Goal: Information Seeking & Learning: Learn about a topic

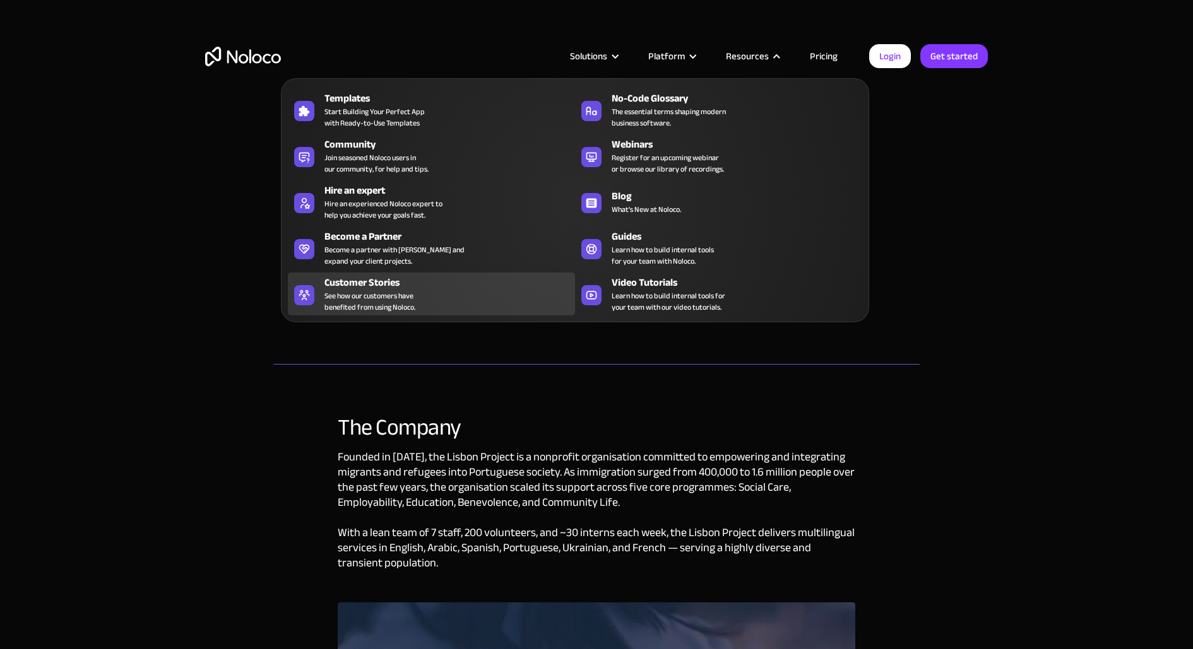
click at [381, 280] on div "Customer Stories" at bounding box center [452, 282] width 256 height 15
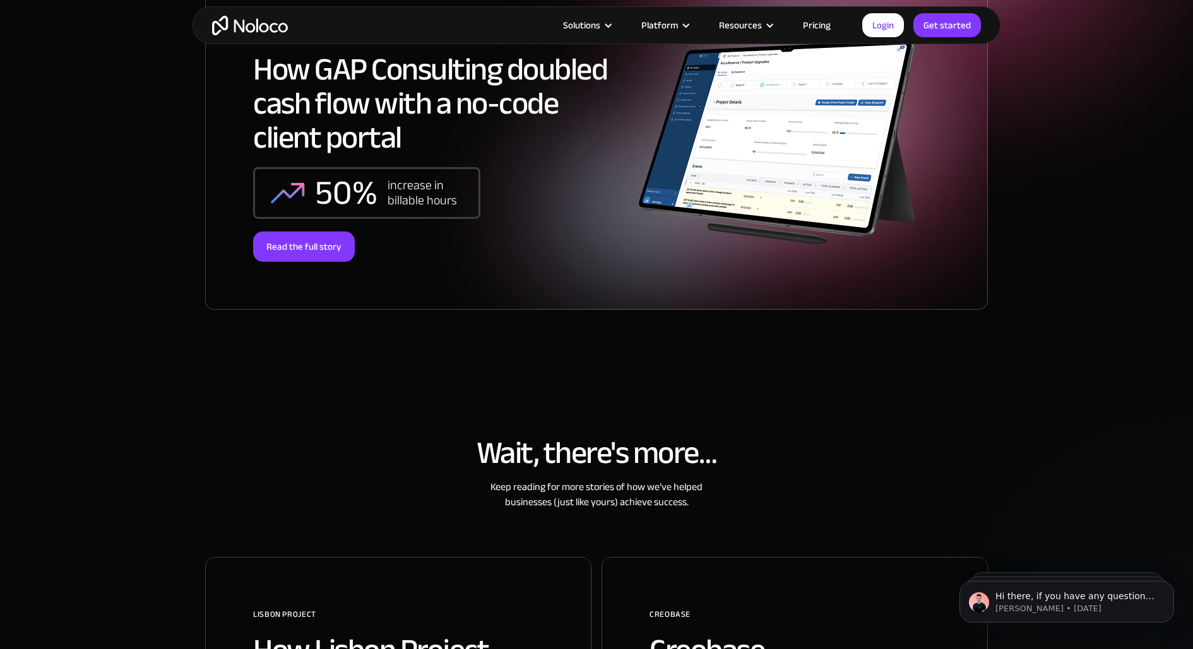
scroll to position [285, 0]
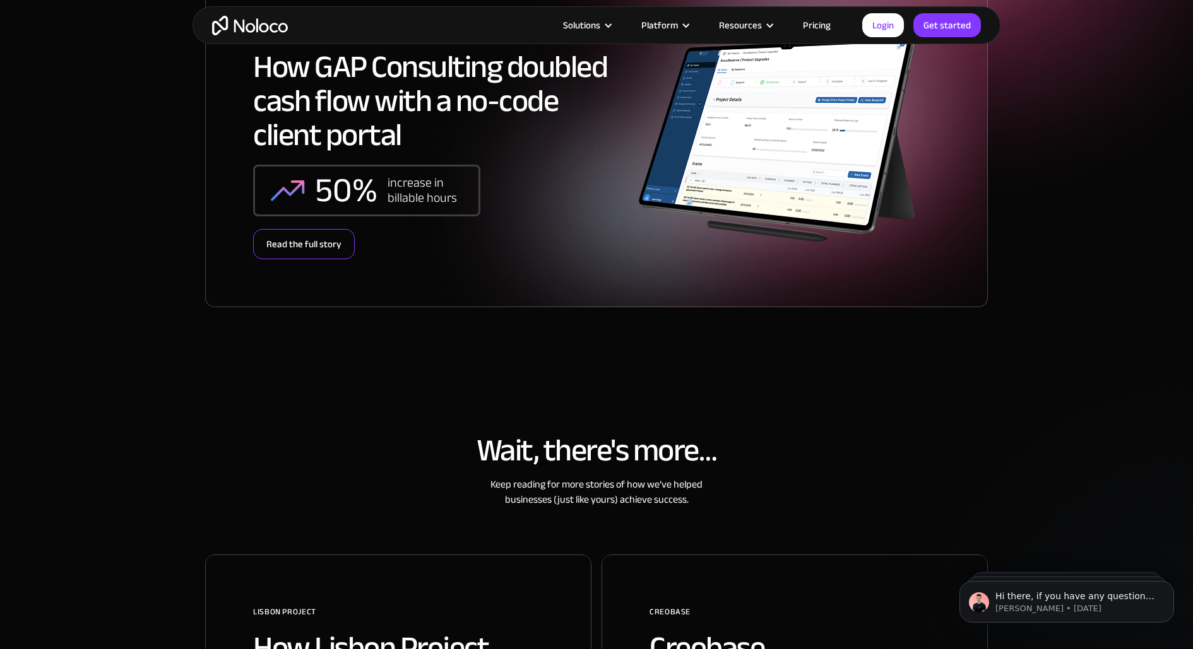
click at [319, 243] on div "Read the full story" at bounding box center [304, 244] width 102 height 30
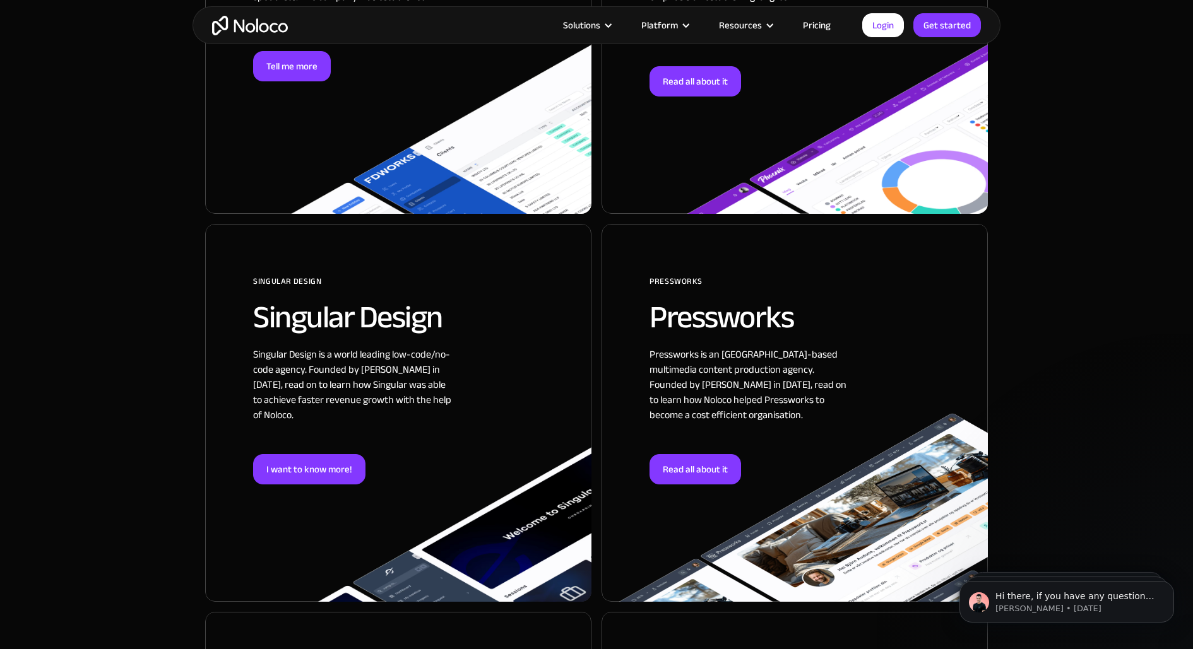
scroll to position [1468, 0]
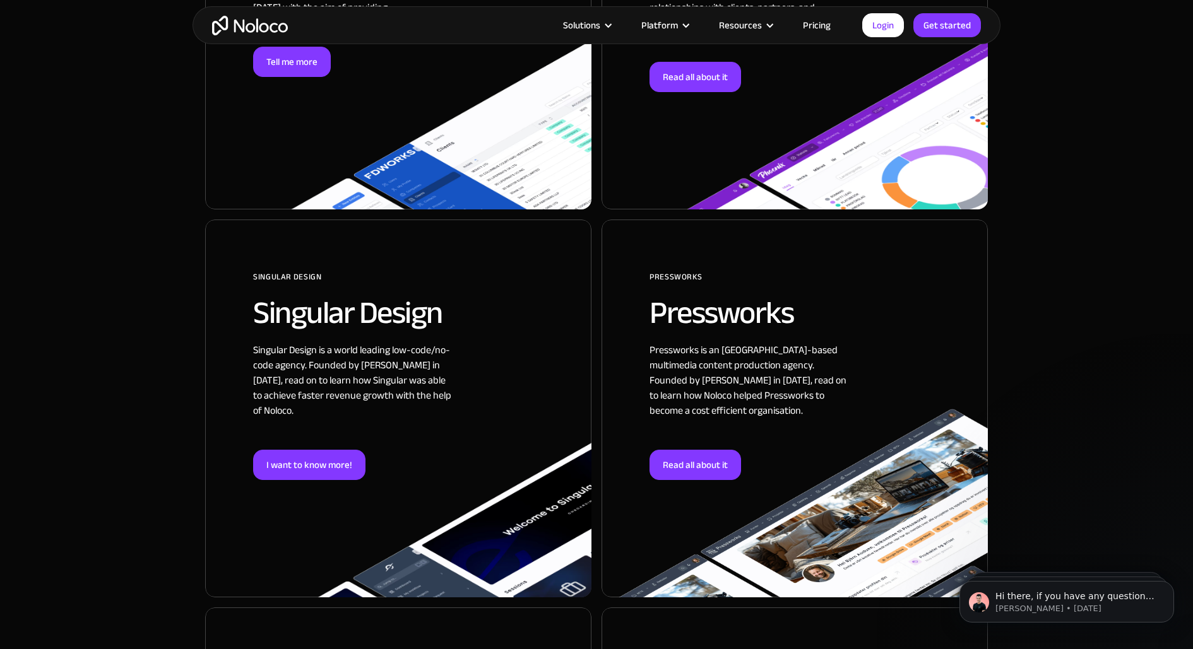
click at [282, 446] on div at bounding box center [398, 409] width 386 height 378
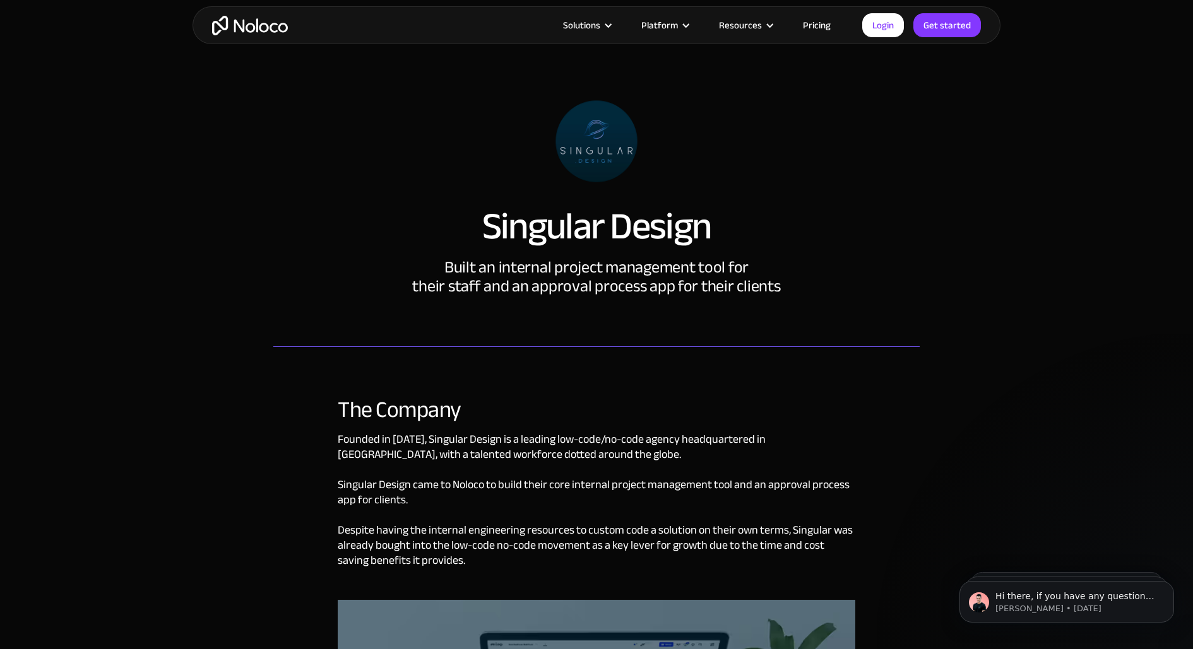
scroll to position [17, 0]
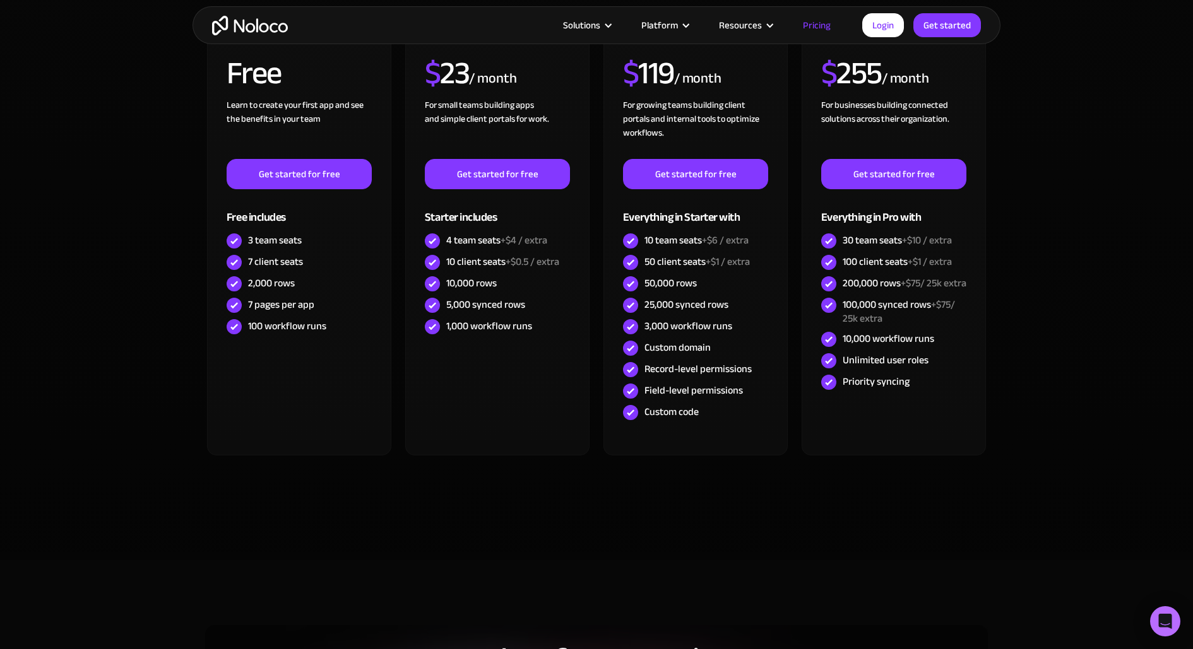
scroll to position [2359, 0]
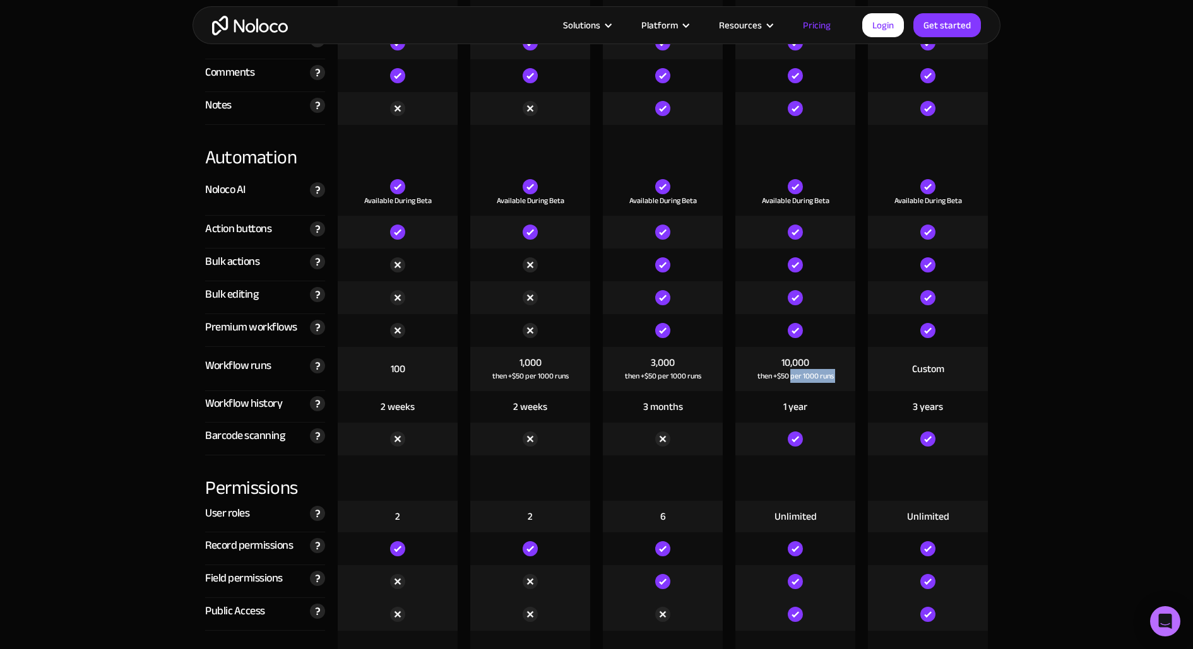
drag, startPoint x: 791, startPoint y: 373, endPoint x: 861, endPoint y: 372, distance: 70.0
click at [862, 372] on div "Workflow runs The number of workflows that run each month. Every time you trigg…" at bounding box center [596, 369] width 795 height 44
copy div "per 1000 runs"
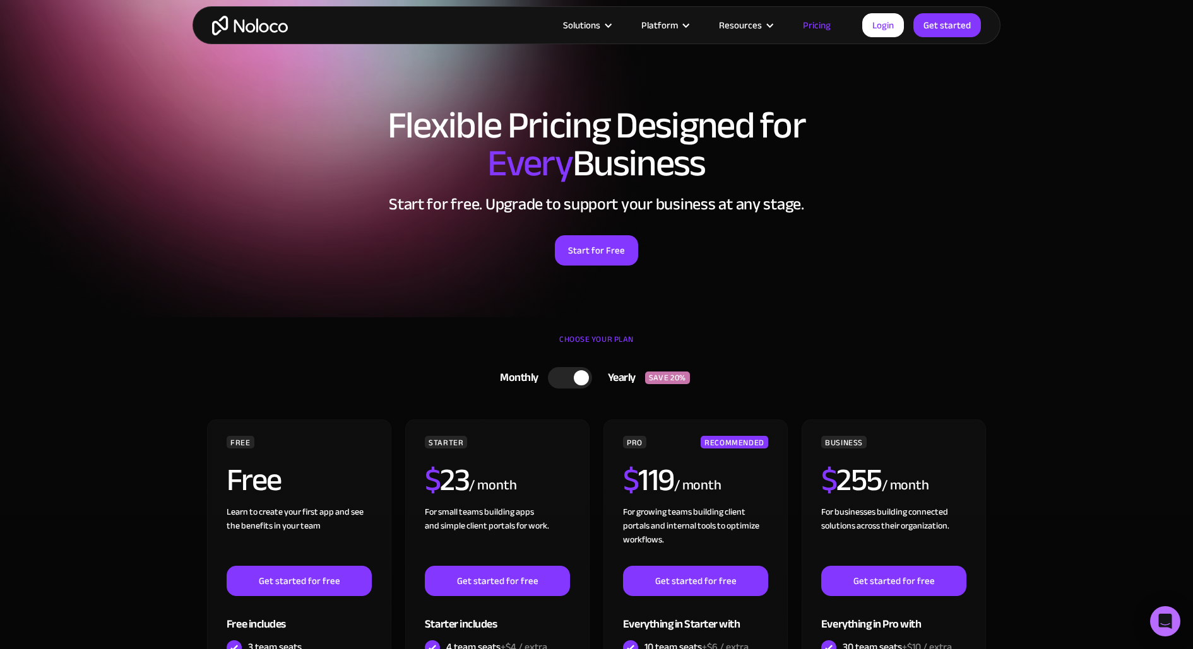
scroll to position [466, 0]
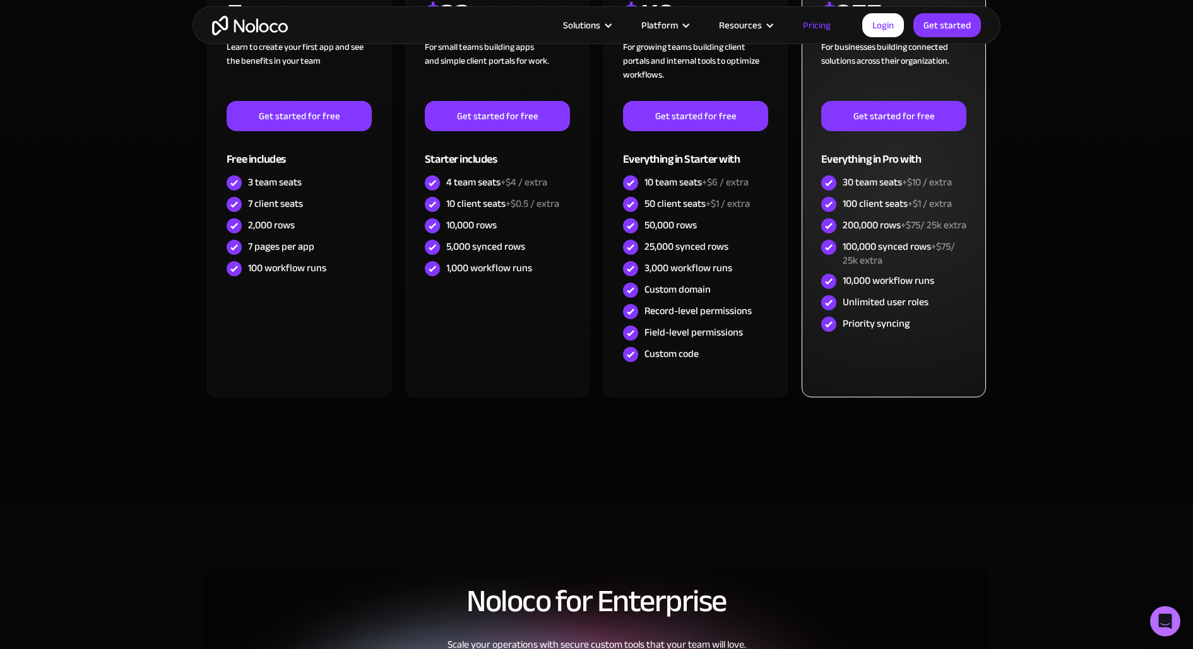
drag, startPoint x: 931, startPoint y: 256, endPoint x: 945, endPoint y: 267, distance: 17.5
click at [945, 268] on div "100,000 synced rows +$75/ 25k extra" at bounding box center [904, 254] width 124 height 28
drag, startPoint x: 935, startPoint y: 256, endPoint x: 940, endPoint y: 269, distance: 14.8
click at [940, 268] on div "100,000 synced rows +$75/ 25k extra" at bounding box center [904, 254] width 124 height 28
copy span "$75/ 25k extra"
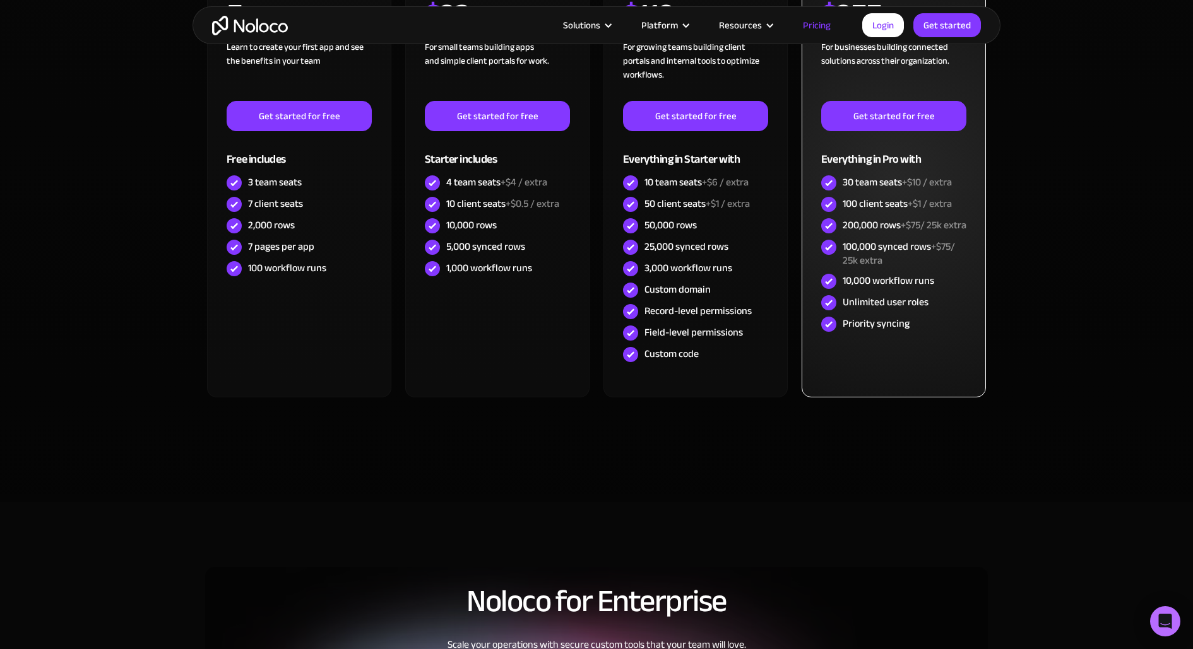
click at [873, 270] on span "+$75/ 25k extra" at bounding box center [898, 253] width 112 height 33
drag, startPoint x: 933, startPoint y: 257, endPoint x: 948, endPoint y: 269, distance: 19.3
click at [948, 268] on div "100,000 synced rows +$75/ 25k extra" at bounding box center [904, 254] width 124 height 28
copy span "+$75/ 25k extra"
